Goal: Obtain resource: Obtain resource

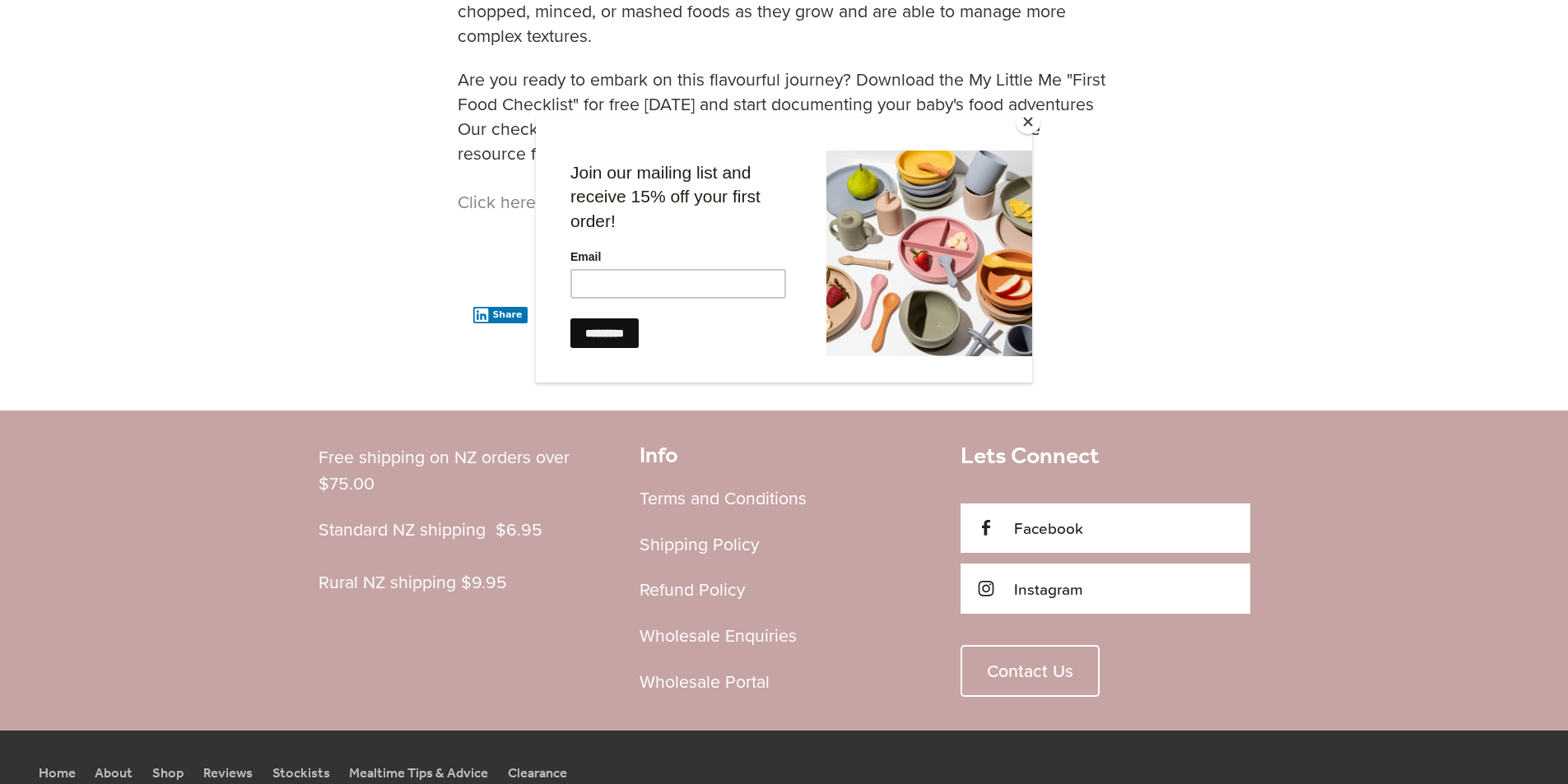
scroll to position [1588, 0]
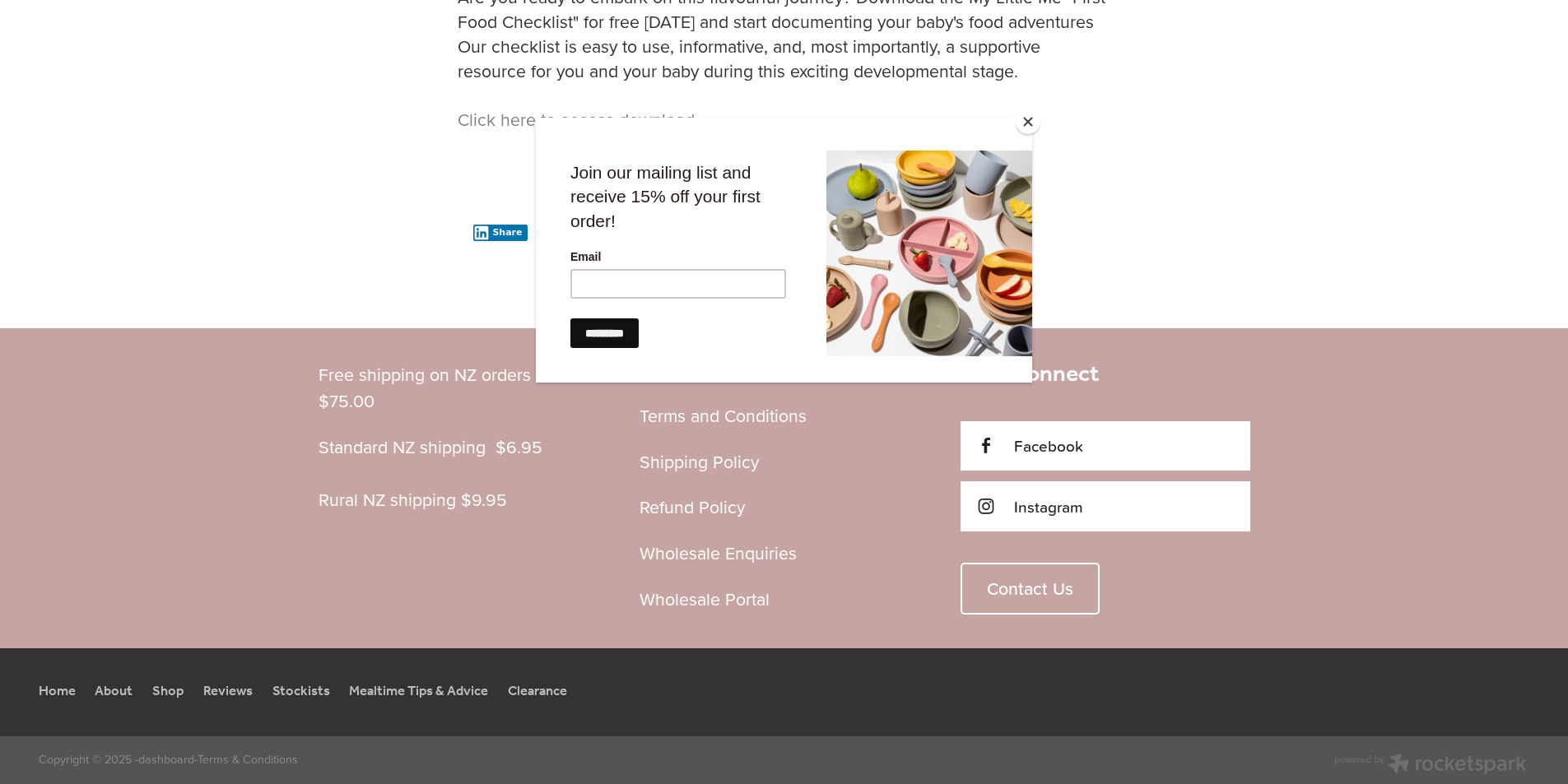
click at [1025, 124] on button "Close" at bounding box center [1028, 122] width 25 height 25
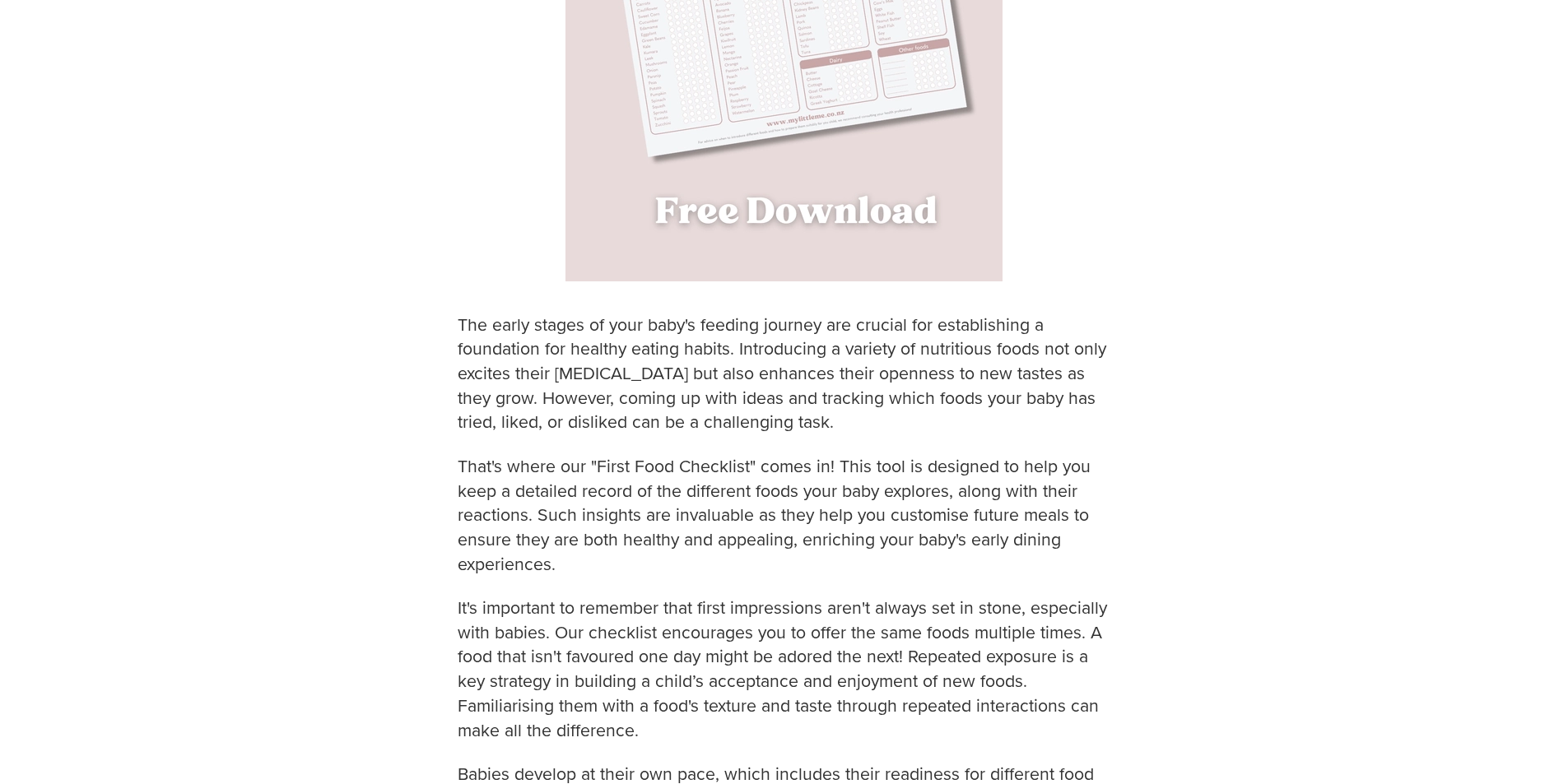
scroll to position [366, 0]
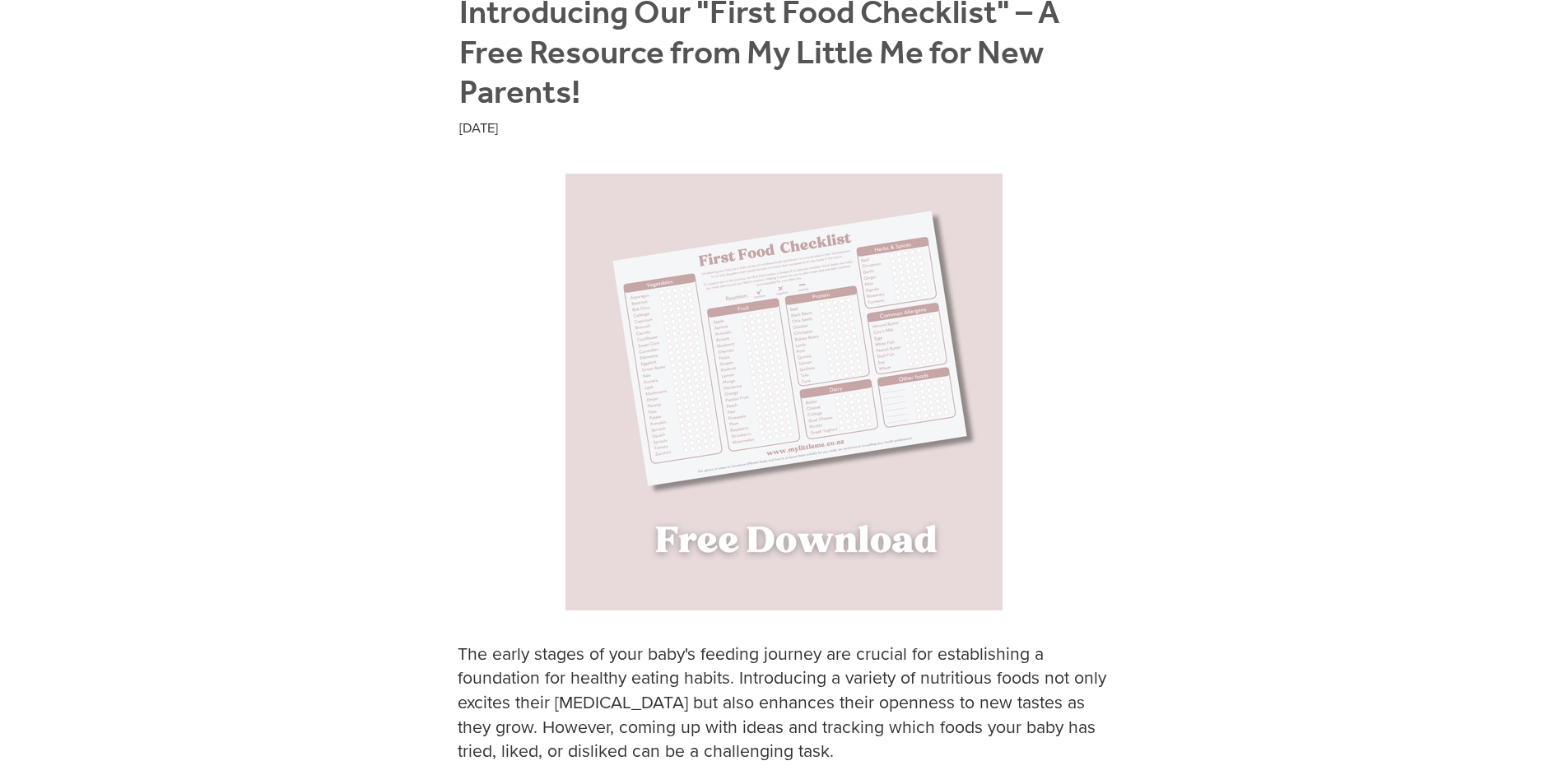
click at [792, 551] on img at bounding box center [784, 392] width 437 height 436
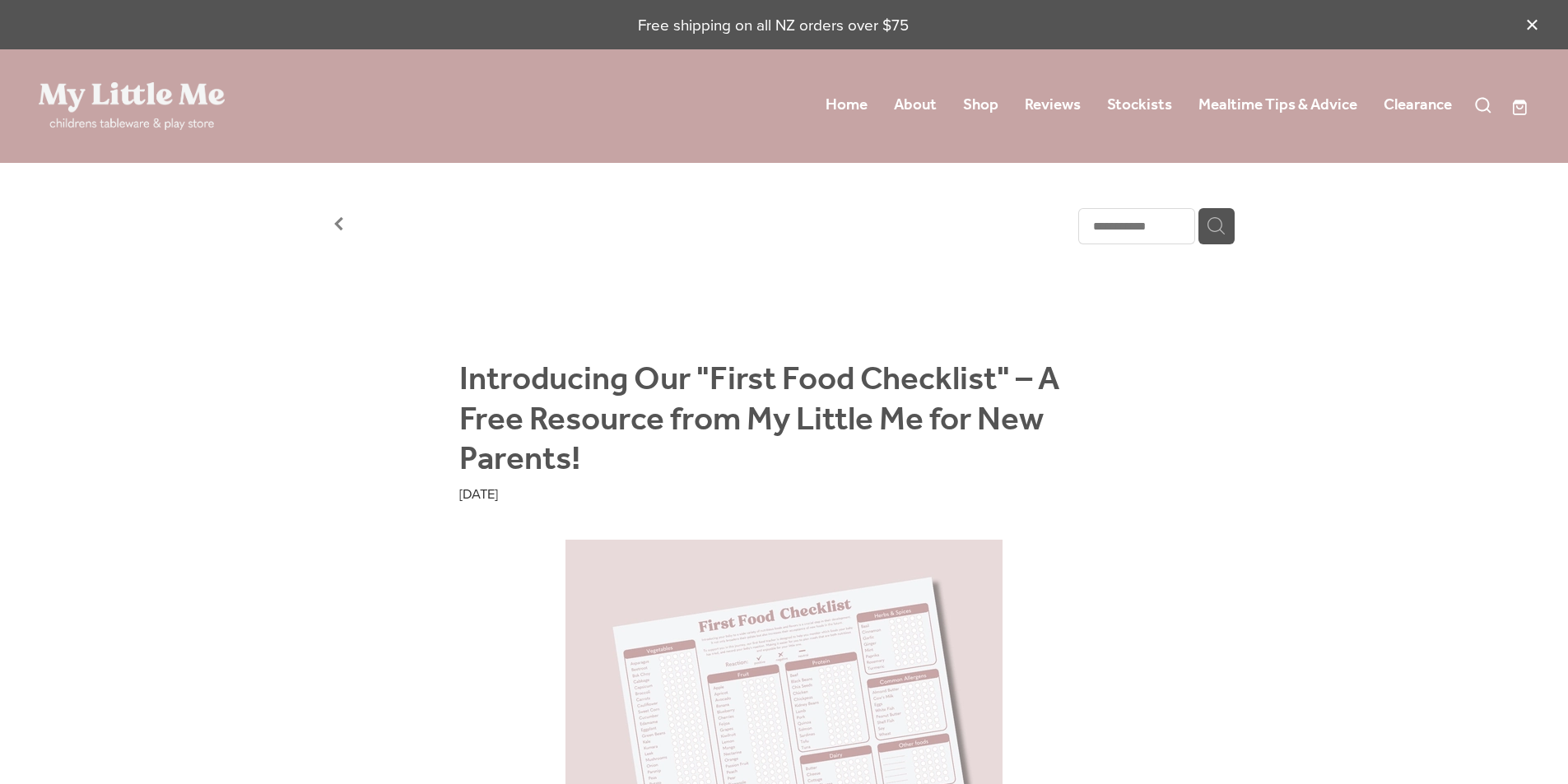
scroll to position [366, 0]
